Goal: Use online tool/utility

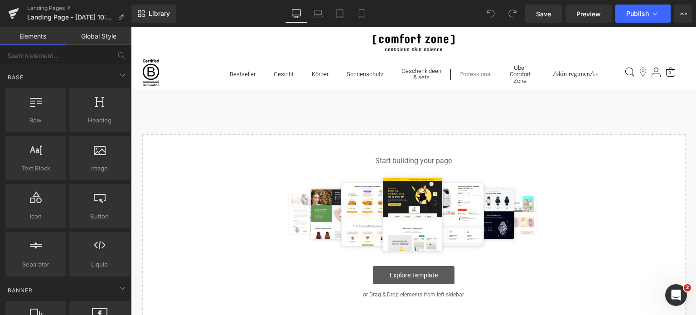
click at [422, 273] on link "Explore Template" at bounding box center [414, 275] width 82 height 18
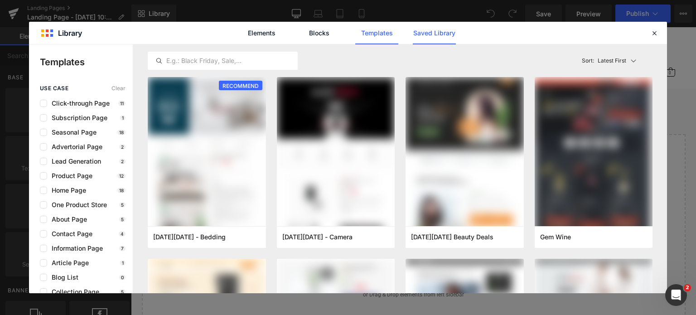
click at [0, 0] on link "Saved Library" at bounding box center [0, 0] width 0 height 0
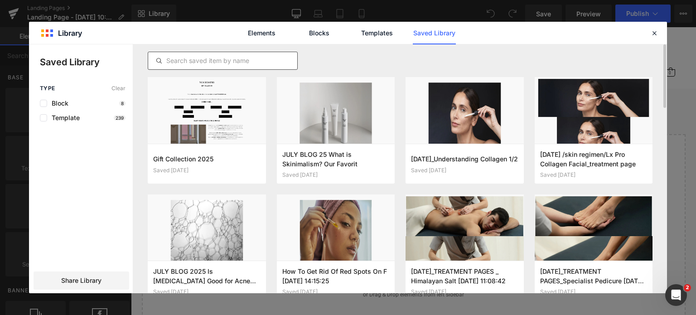
click at [198, 64] on input "text" at bounding box center [222, 60] width 149 height 11
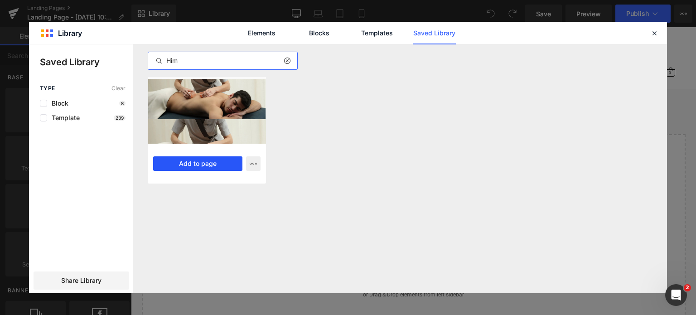
type input "Him"
click at [168, 157] on button "Add to page" at bounding box center [197, 163] width 89 height 15
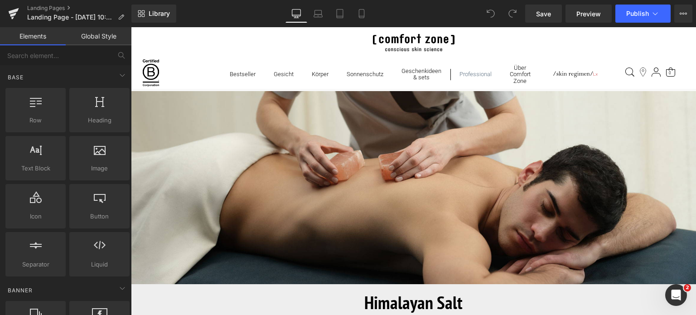
click at [466, 304] on h1 "Himalayan Salt" at bounding box center [413, 302] width 565 height 27
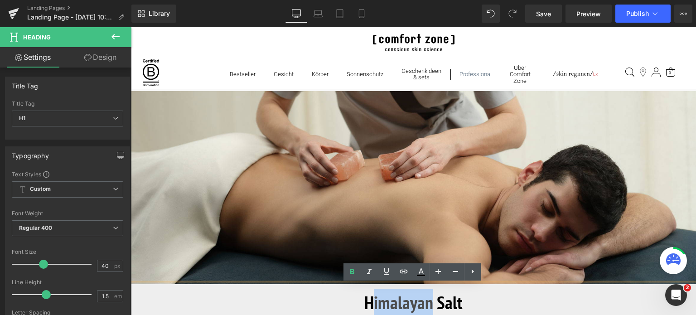
drag, startPoint x: 401, startPoint y: 306, endPoint x: 433, endPoint y: 304, distance: 31.3
click at [433, 304] on b "Himalayan Salt" at bounding box center [413, 302] width 98 height 24
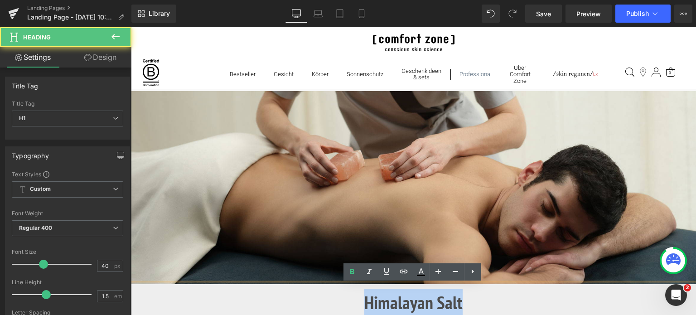
drag, startPoint x: 468, startPoint y: 300, endPoint x: 362, endPoint y: 302, distance: 106.1
click at [362, 302] on h1 "Himalayan Salt" at bounding box center [413, 302] width 565 height 27
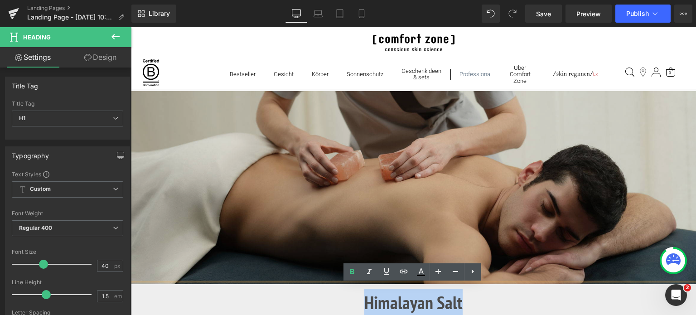
copy b "Himalayan Salt"
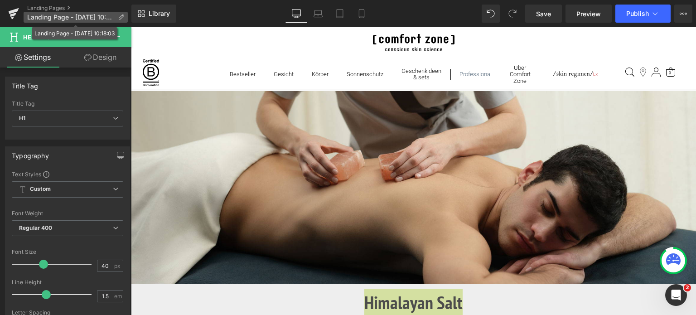
click at [123, 16] on icon at bounding box center [121, 17] width 6 height 6
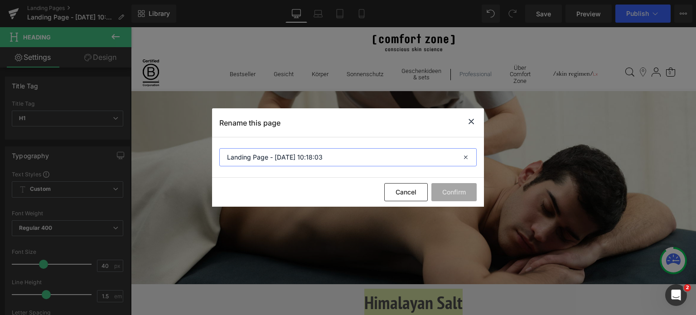
drag, startPoint x: 340, startPoint y: 159, endPoint x: 97, endPoint y: 160, distance: 243.8
click at [97, 160] on div "Rename this page Landing Page - [DATE] 10:18:03 Cancel Confirm" at bounding box center [348, 157] width 696 height 315
paste input "Himalayan Salt"
type input "Himalayan Salt"
click at [454, 192] on button "Confirm" at bounding box center [453, 192] width 45 height 18
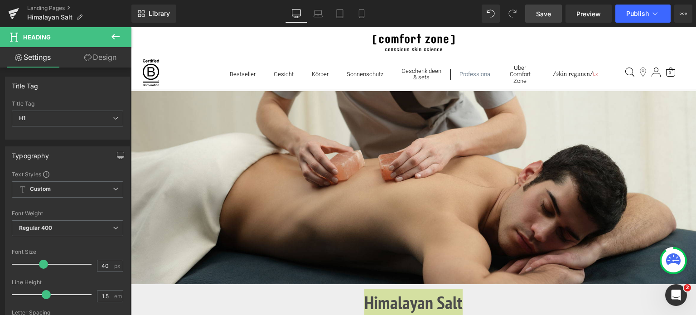
click at [542, 14] on span "Save" at bounding box center [543, 14] width 15 height 10
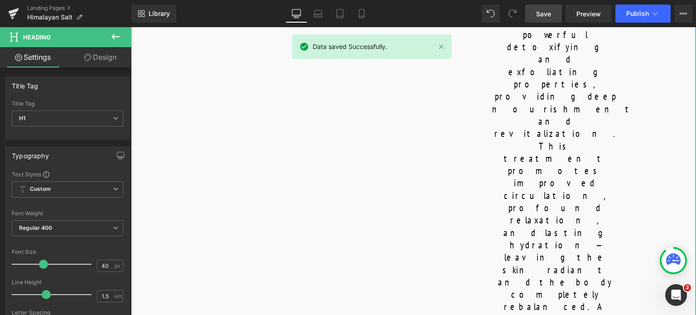
scroll to position [861, 0]
